Goal: Book appointment/travel/reservation

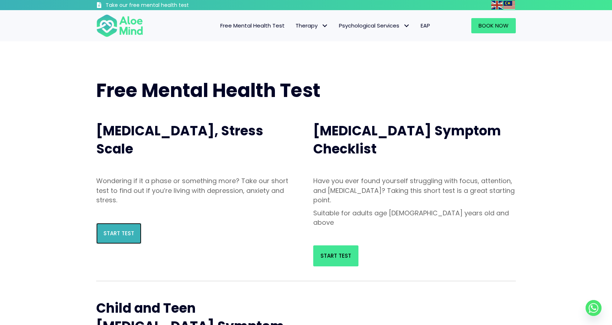
click at [103, 233] on link "Start Test" at bounding box center [118, 233] width 45 height 21
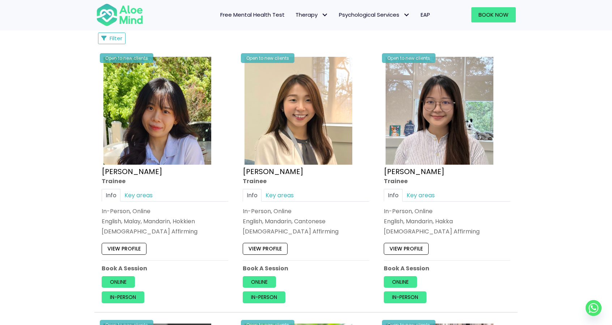
scroll to position [352, 0]
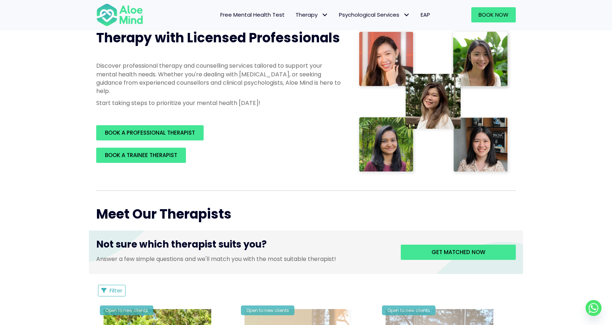
scroll to position [0, 0]
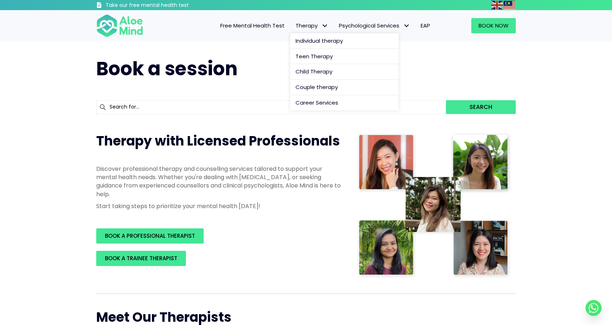
click at [309, 29] on span "Therapy" at bounding box center [312, 26] width 33 height 8
click at [300, 45] on link "Individual therapy" at bounding box center [344, 41] width 109 height 16
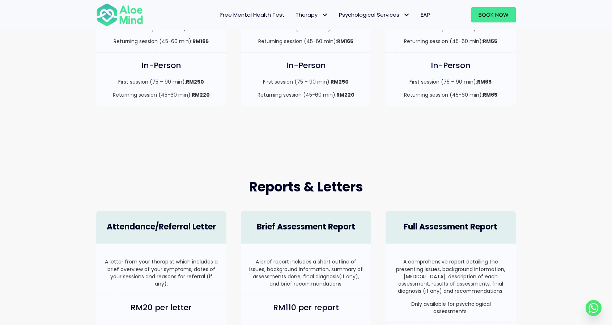
scroll to position [278, 0]
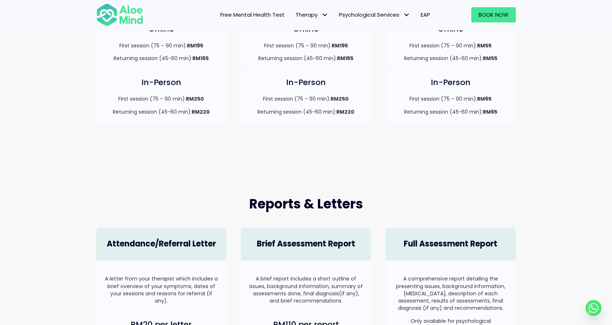
click at [12, 282] on div "Reports & Letters Attendance/Referral Letter A letter from your therapist which…" at bounding box center [306, 301] width 612 height 284
click at [10, 287] on div "Reports & Letters Attendance/Referral Letter A letter from your therapist which…" at bounding box center [306, 301] width 612 height 284
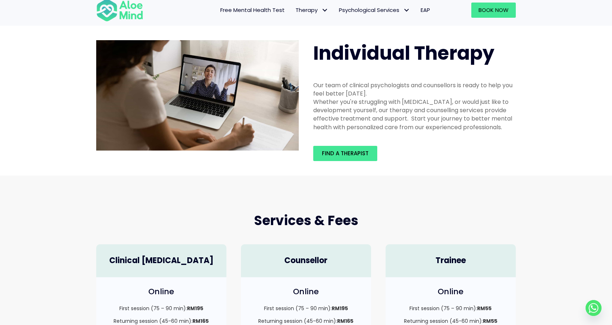
scroll to position [0, 0]
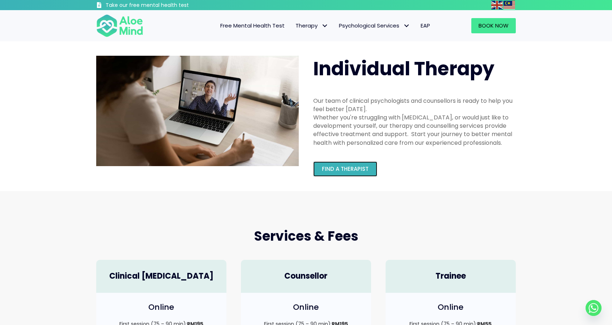
click at [337, 177] on link "Find a therapist" at bounding box center [345, 168] width 64 height 15
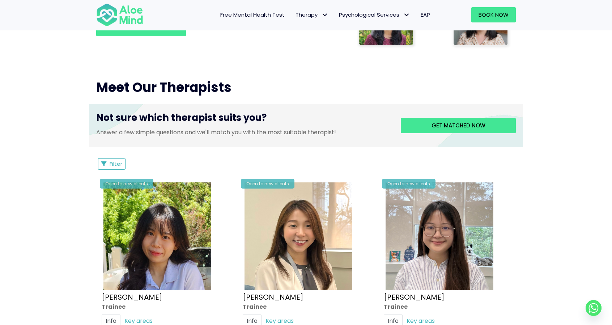
scroll to position [227, 0]
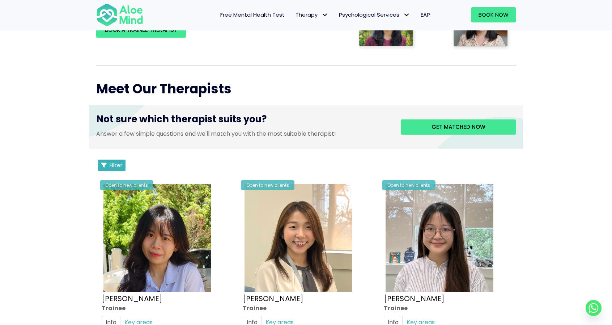
click at [111, 169] on button "Filter" at bounding box center [111, 166] width 27 height 12
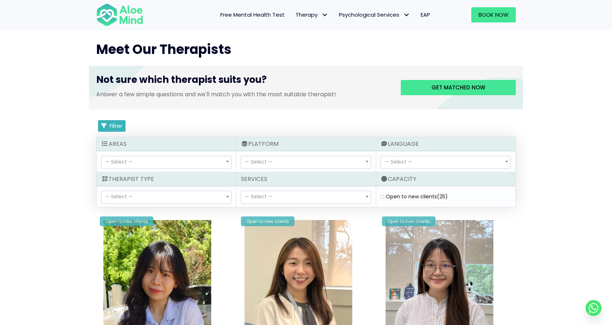
scroll to position [263, 0]
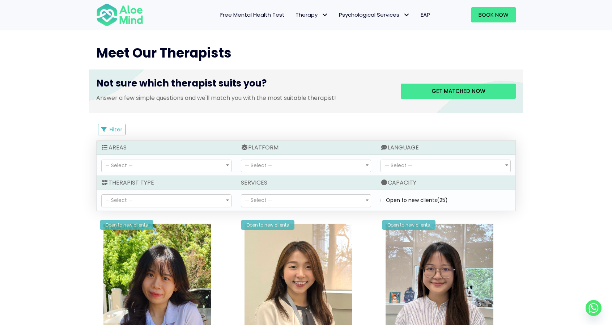
select select "15"
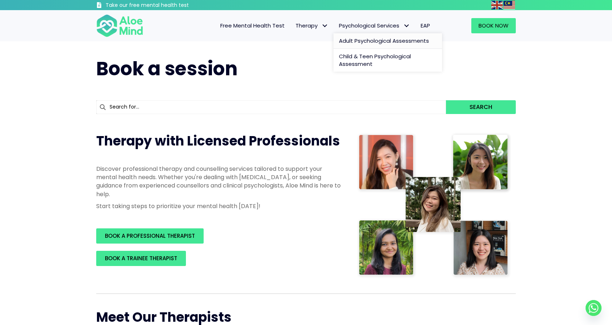
click at [376, 35] on link "Adult Psychological Assessments" at bounding box center [388, 41] width 109 height 16
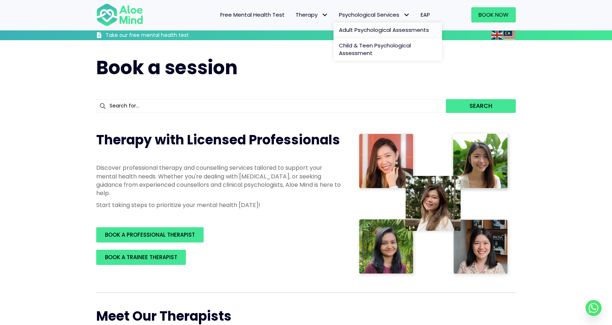
scroll to position [386, 0]
